Goal: Information Seeking & Learning: Learn about a topic

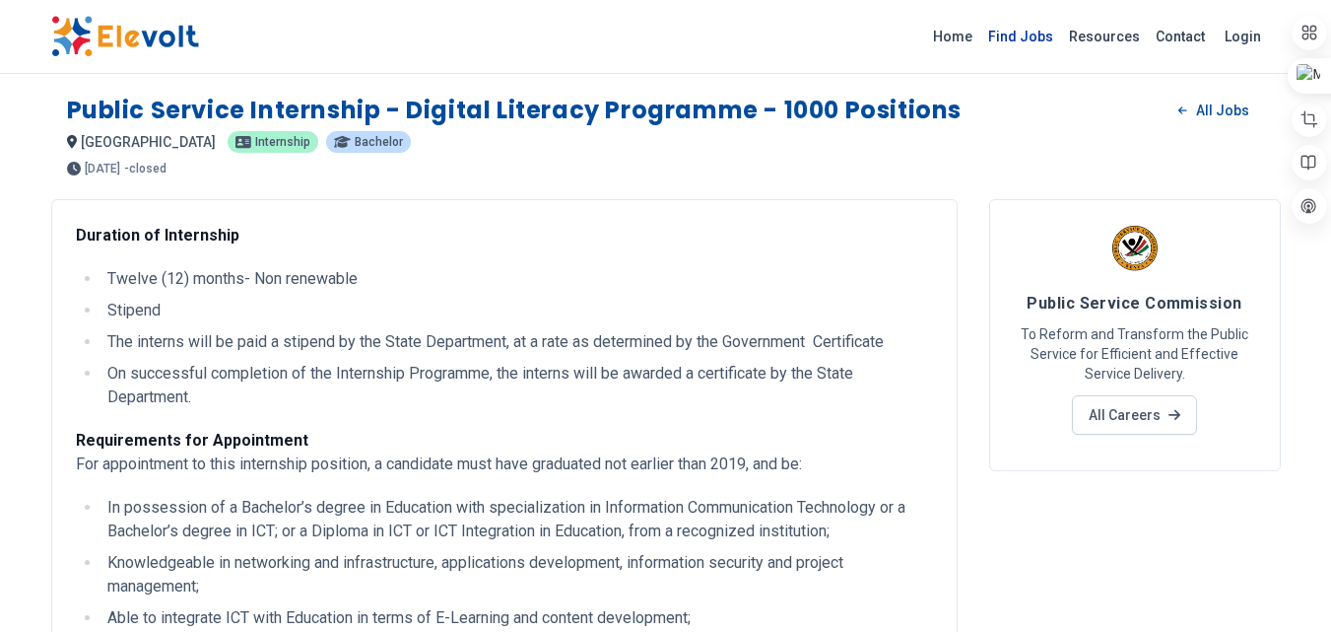
click at [1048, 35] on link "Find Jobs" at bounding box center [1020, 37] width 81 height 32
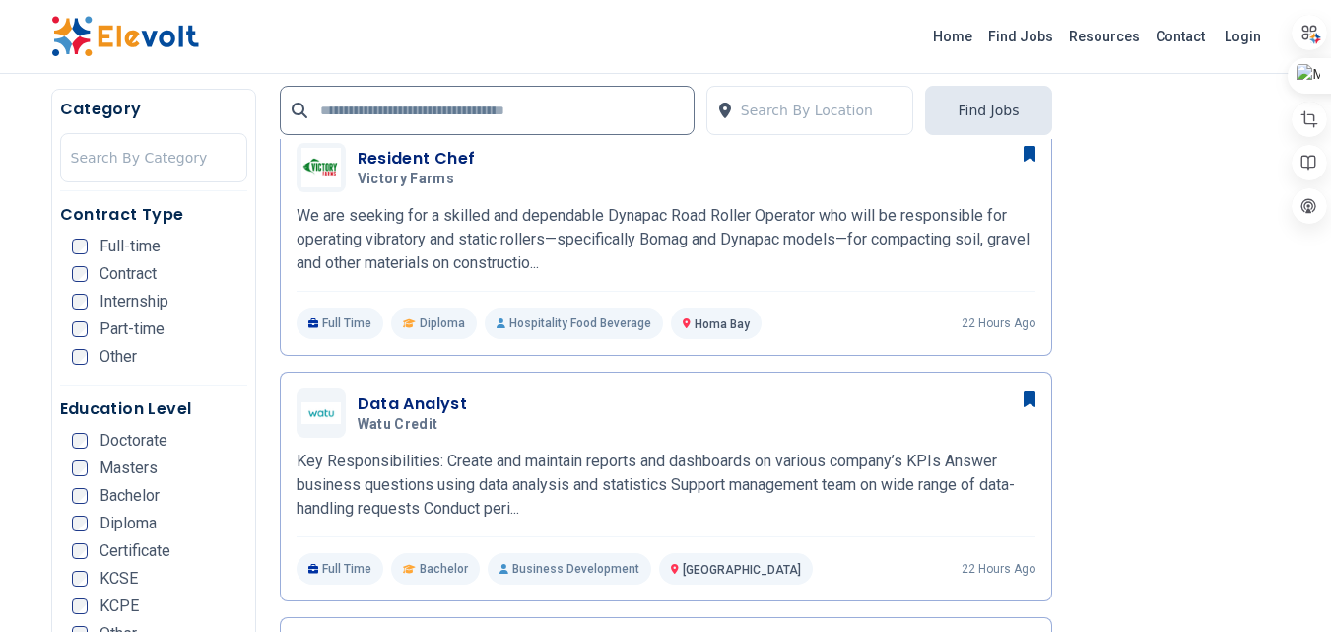
scroll to position [812, 0]
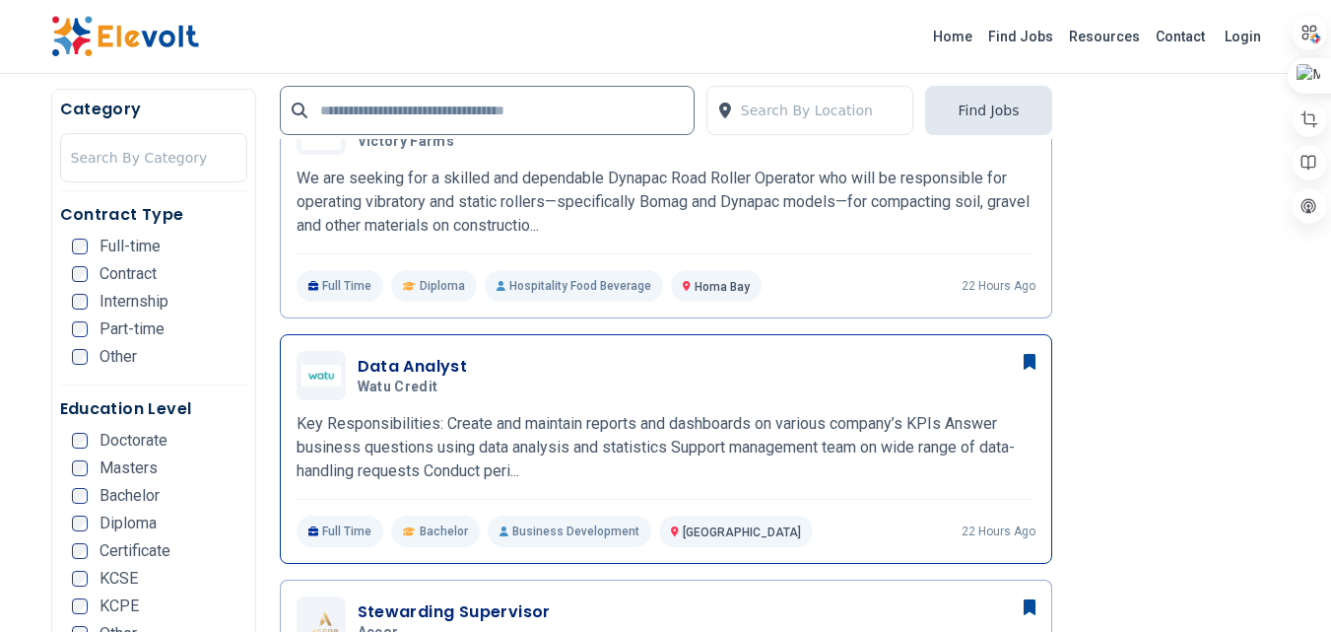
click at [954, 420] on p "Key Responsibilities: Create and maintain reports and dashboards on various com…" at bounding box center [666, 447] width 739 height 71
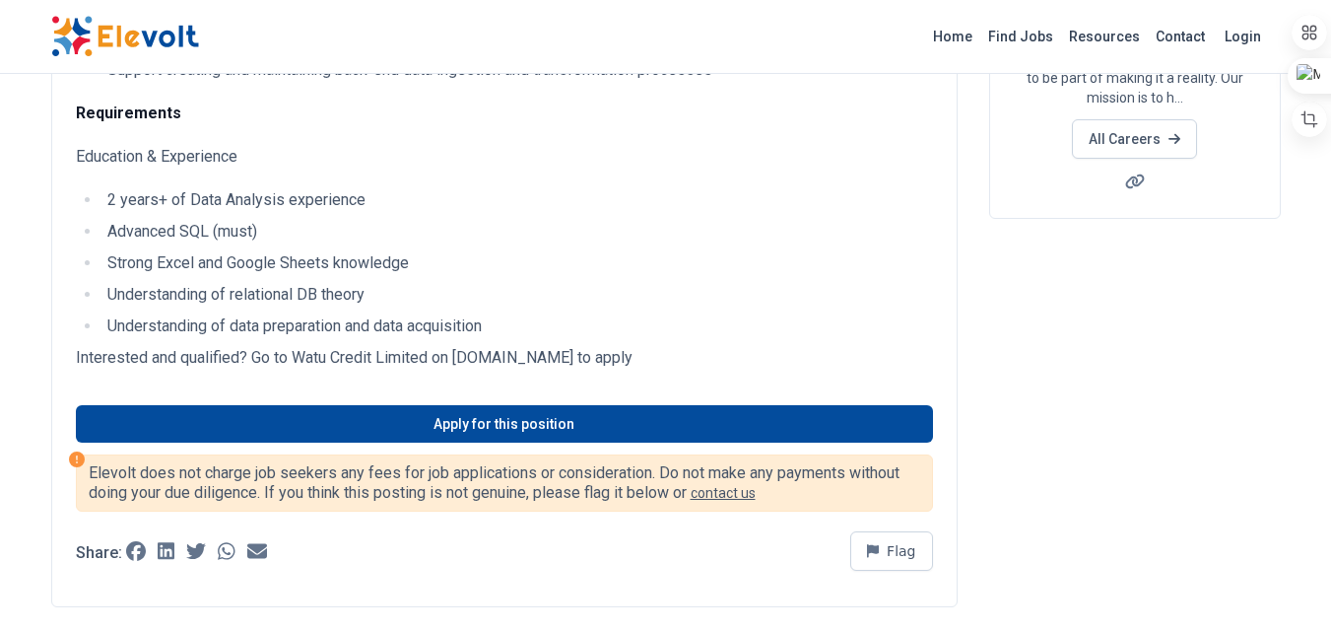
scroll to position [409, 0]
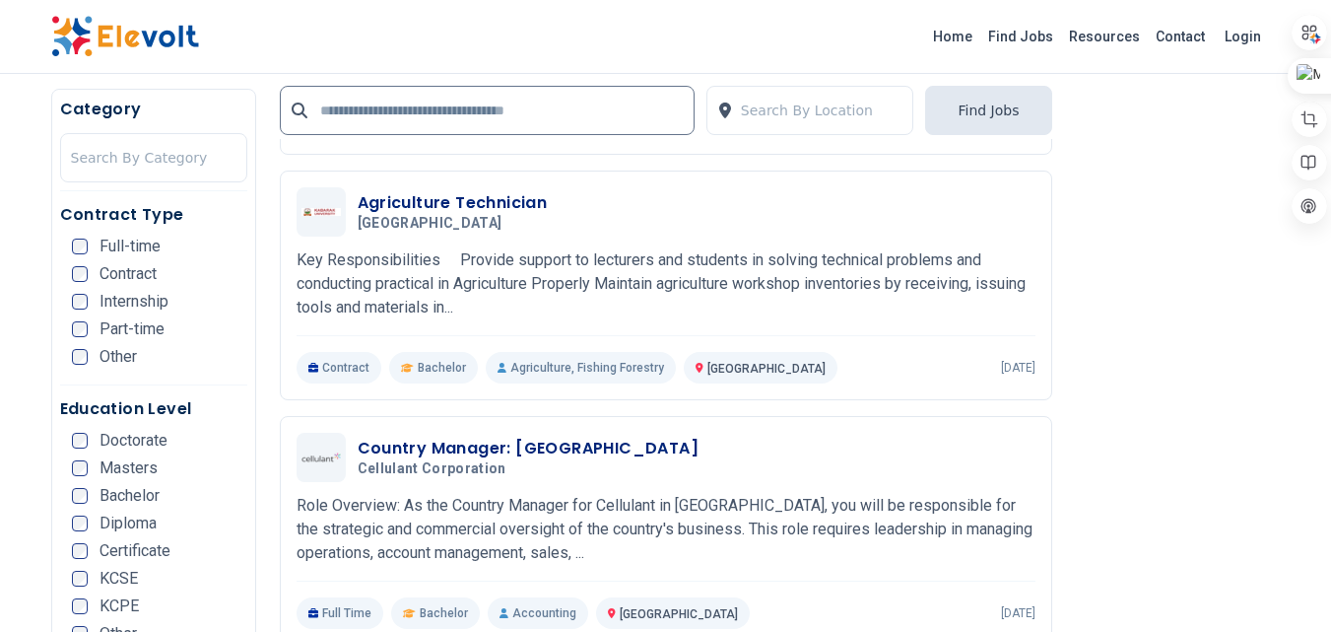
scroll to position [3227, 0]
